Goal: Task Accomplishment & Management: Use online tool/utility

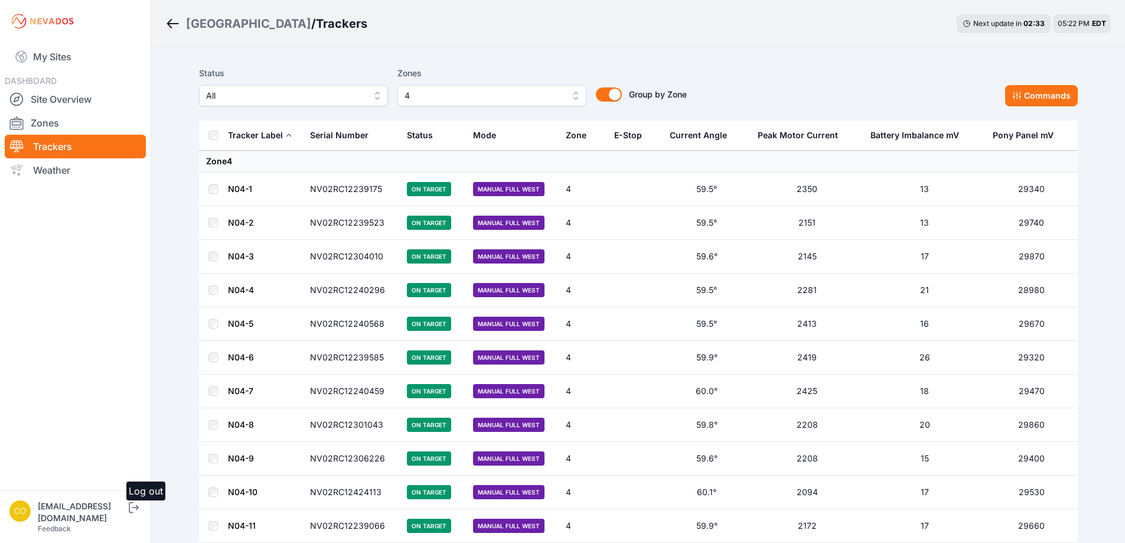
click at [141, 515] on icon "submit" at bounding box center [133, 507] width 15 height 14
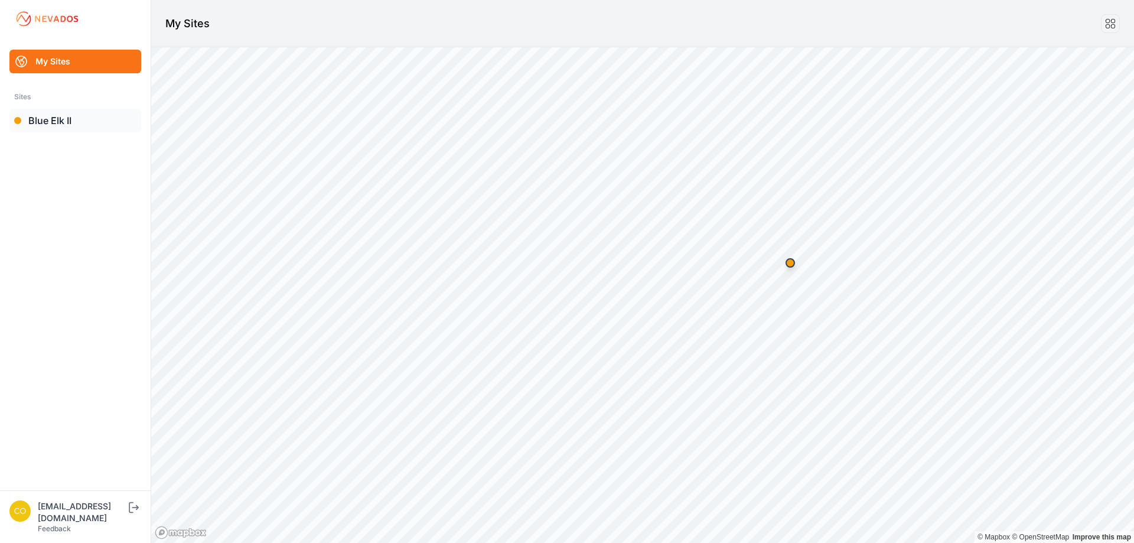
click at [48, 123] on link "Blue Elk II" at bounding box center [75, 121] width 132 height 24
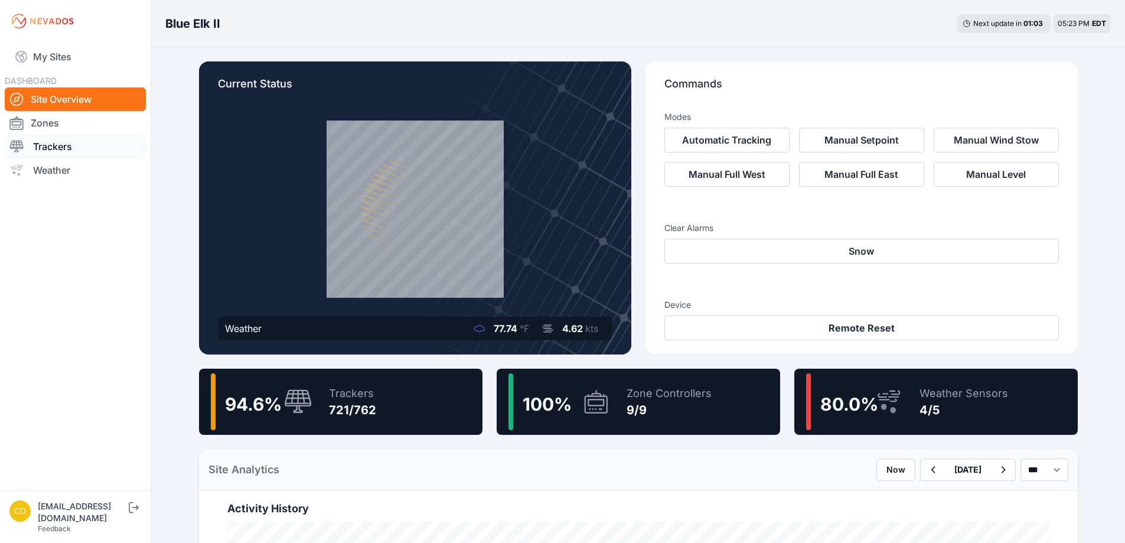
click at [40, 155] on link "Trackers" at bounding box center [75, 147] width 141 height 24
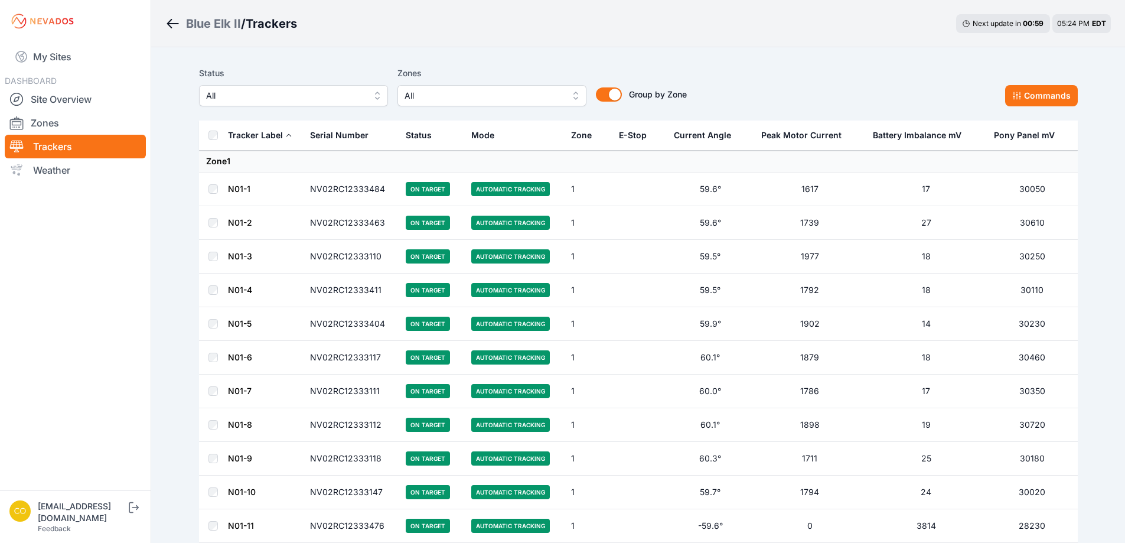
click at [517, 97] on span "All" at bounding box center [484, 96] width 158 height 14
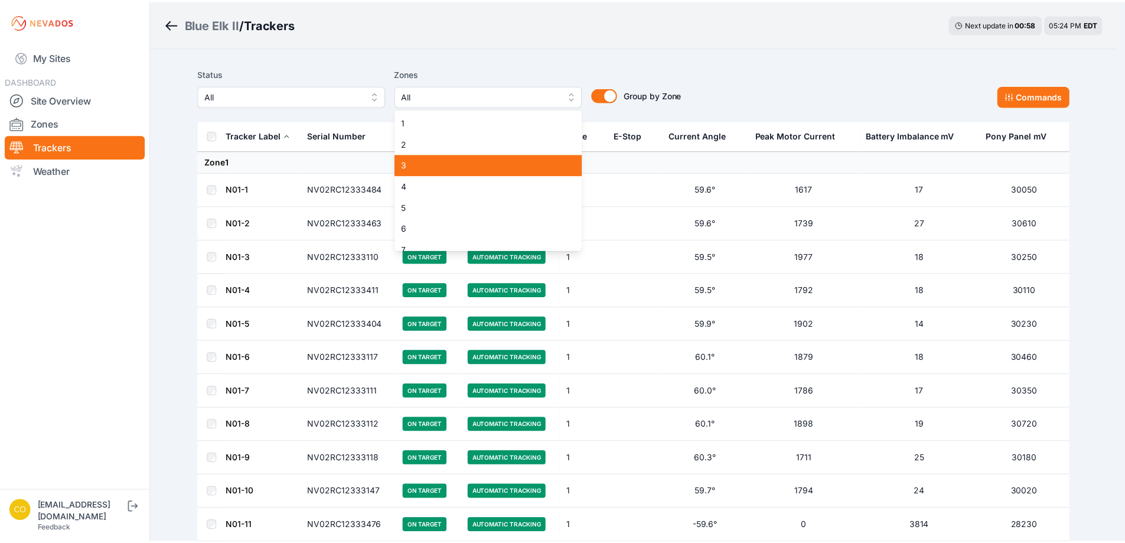
scroll to position [54, 0]
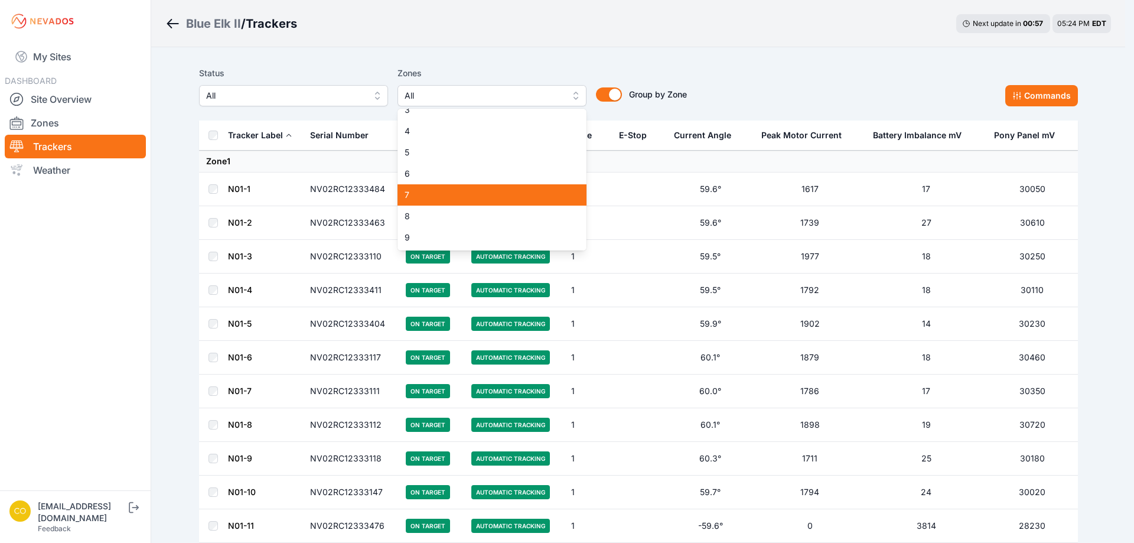
click at [457, 195] on span "7" at bounding box center [485, 195] width 161 height 12
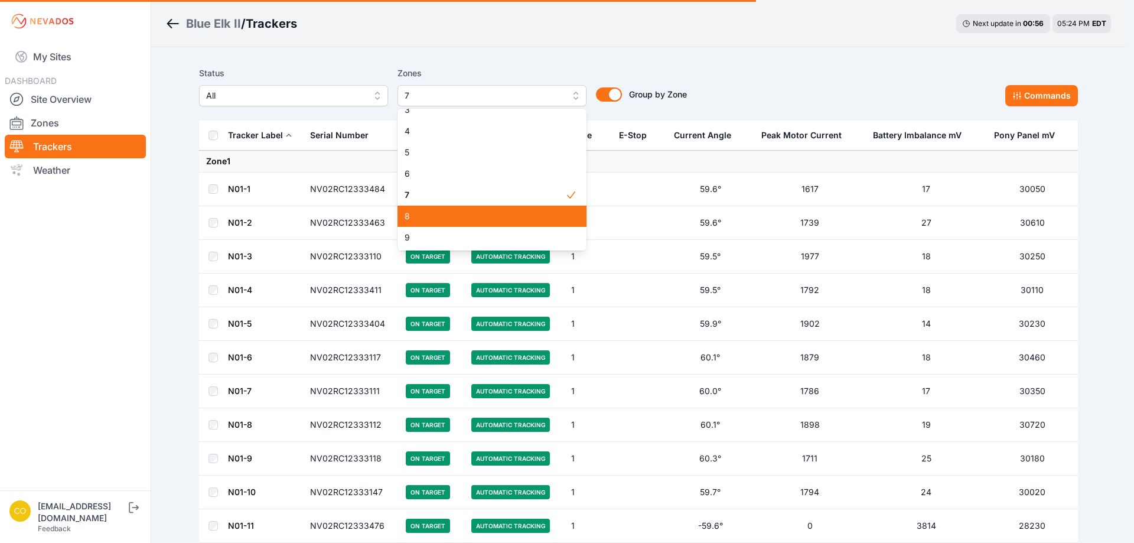
click at [460, 209] on div "8" at bounding box center [492, 216] width 189 height 21
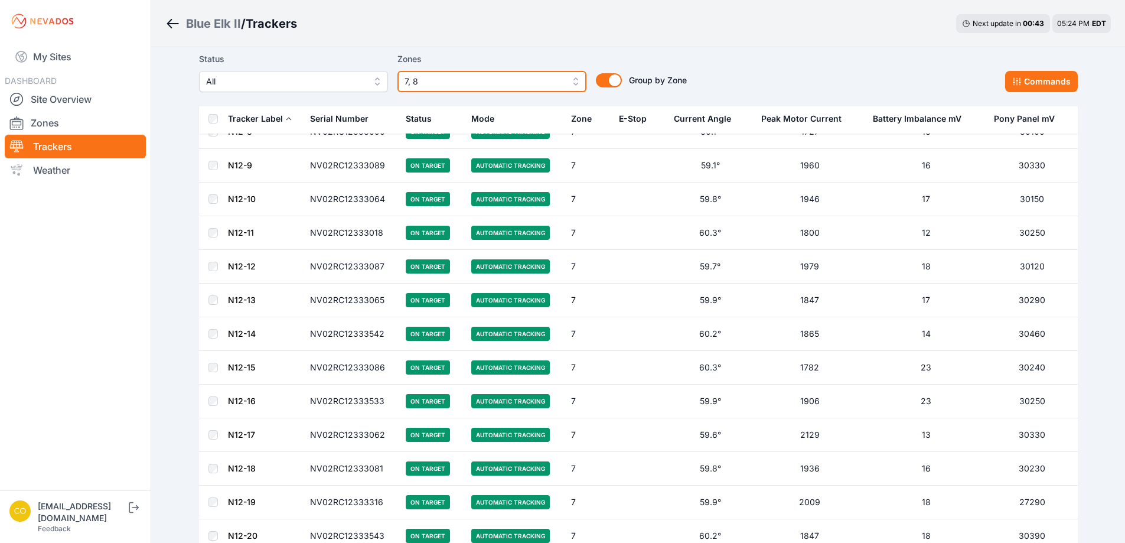
scroll to position [69, 0]
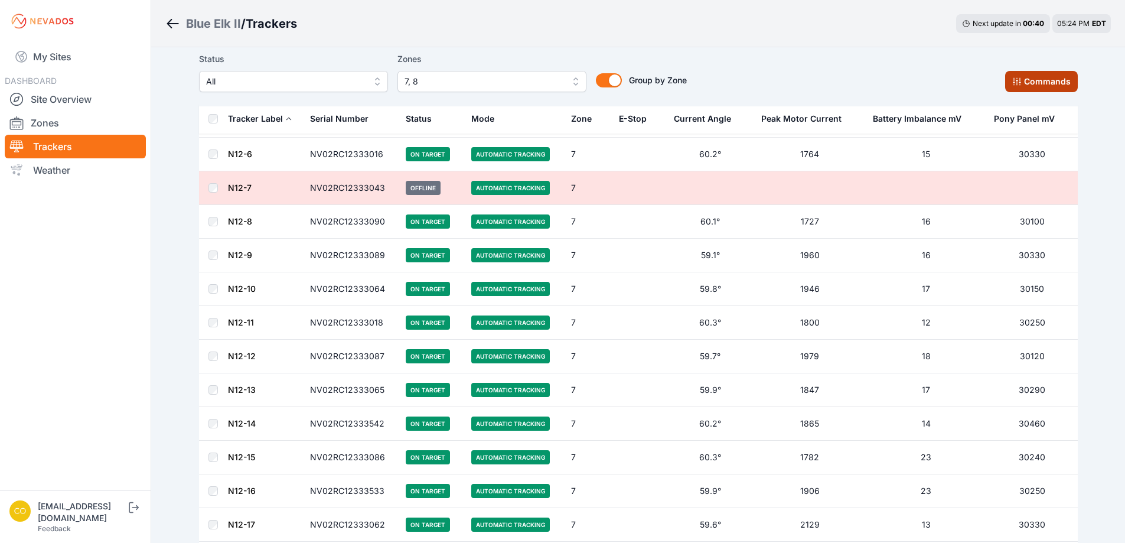
click at [1021, 76] on button "Commands" at bounding box center [1041, 81] width 73 height 21
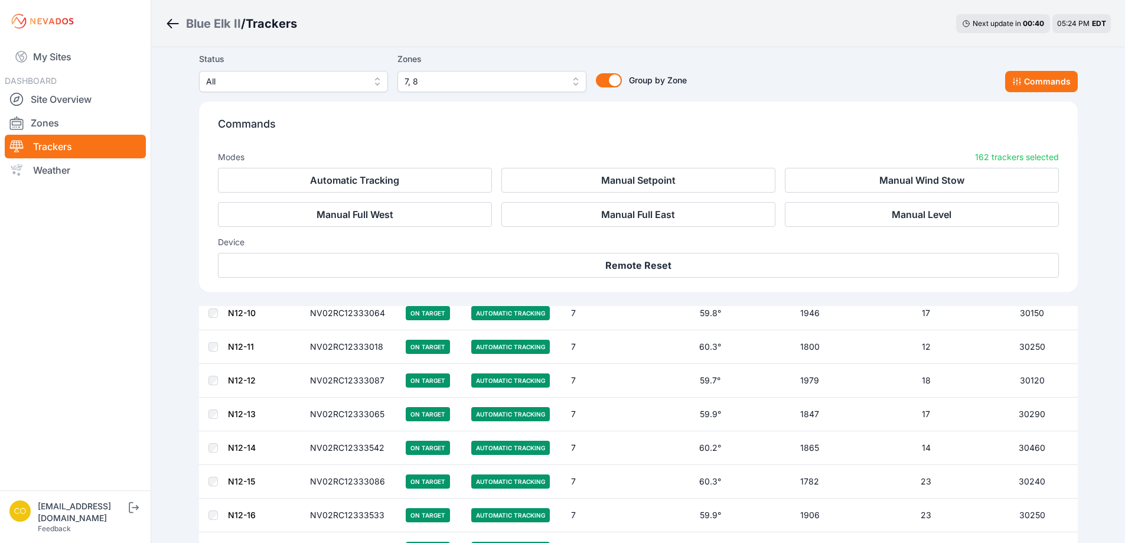
scroll to position [268, 0]
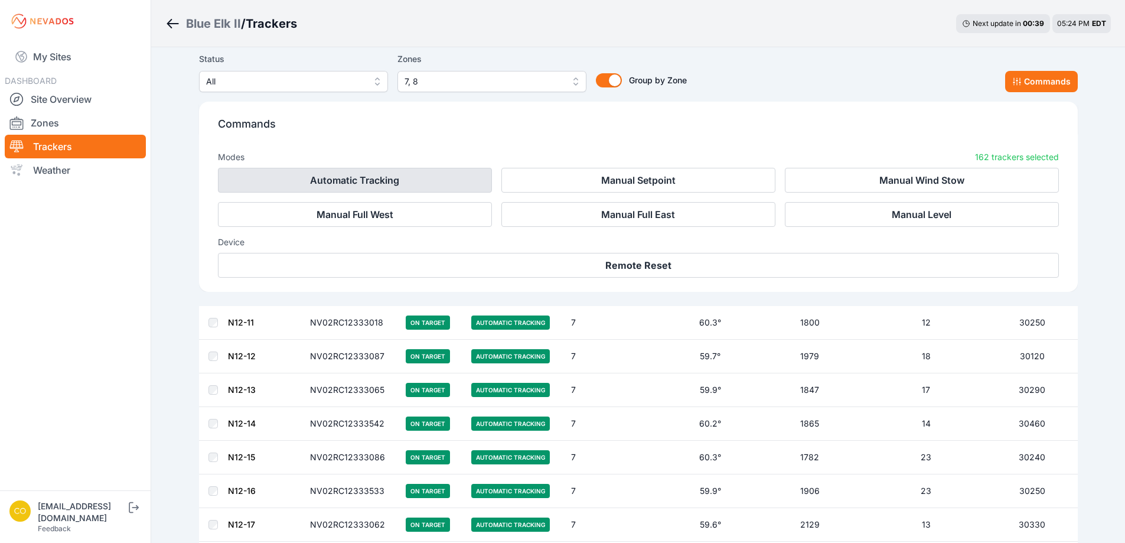
click at [443, 176] on button "Automatic Tracking" at bounding box center [355, 180] width 274 height 25
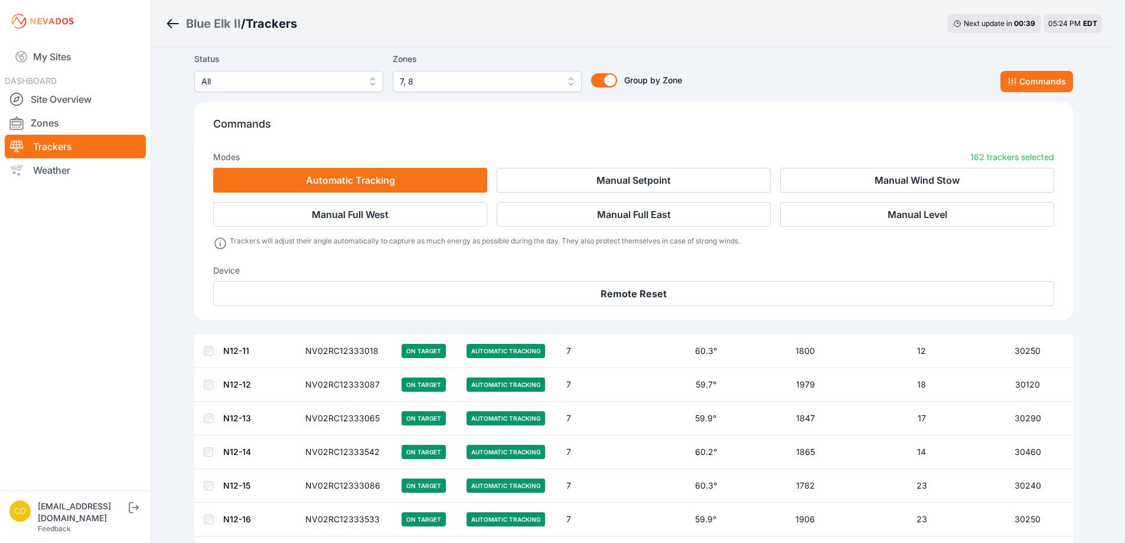
scroll to position [297, 0]
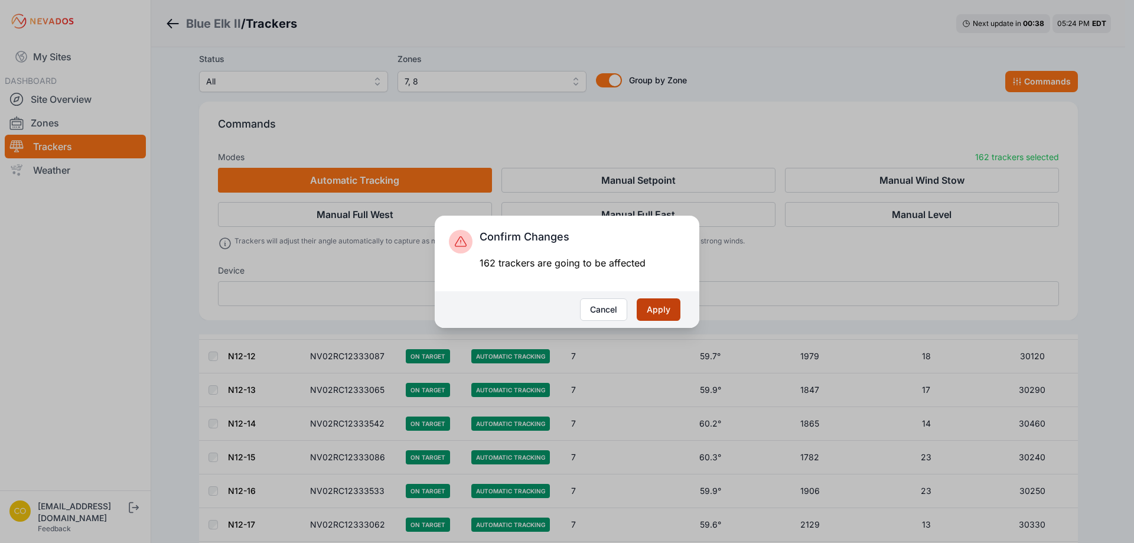
click at [667, 306] on button "Apply" at bounding box center [659, 309] width 44 height 22
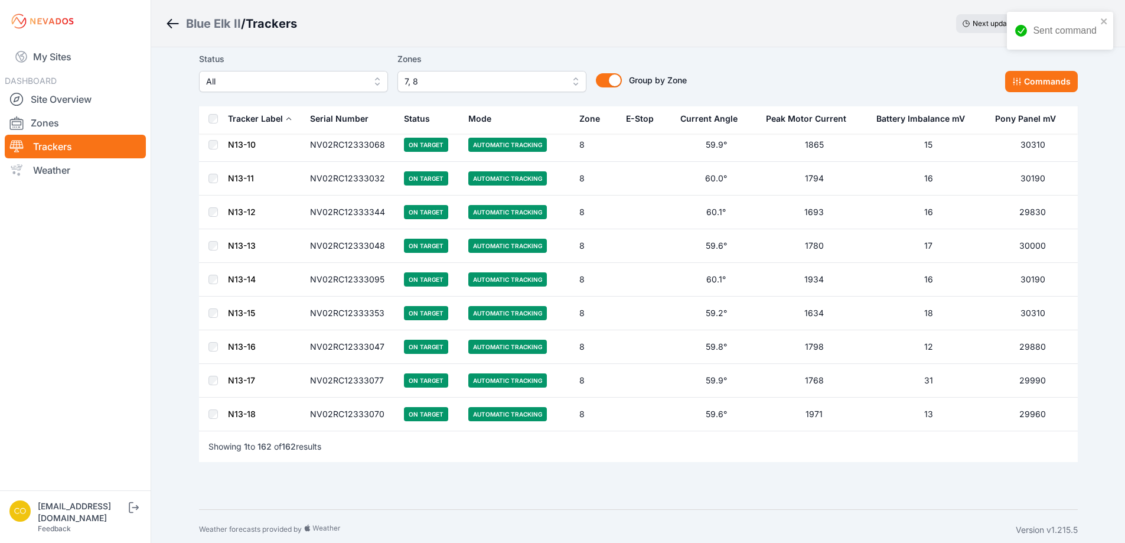
scroll to position [5225, 0]
